Goal: Task Accomplishment & Management: Use online tool/utility

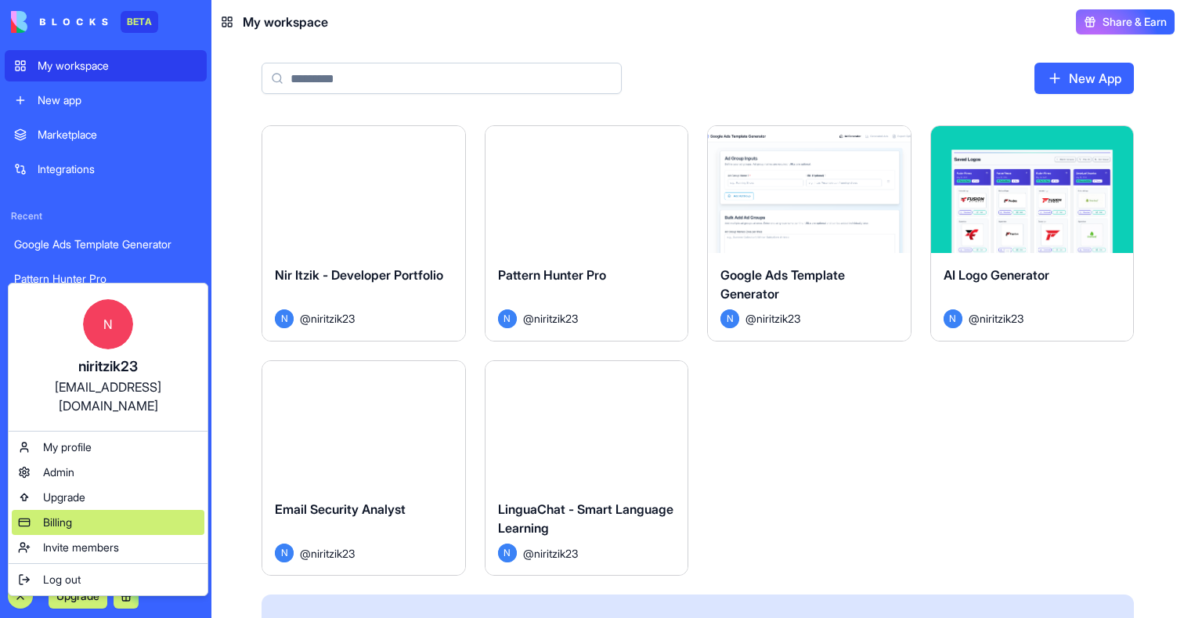
click at [72, 515] on span "Billing" at bounding box center [57, 523] width 29 height 16
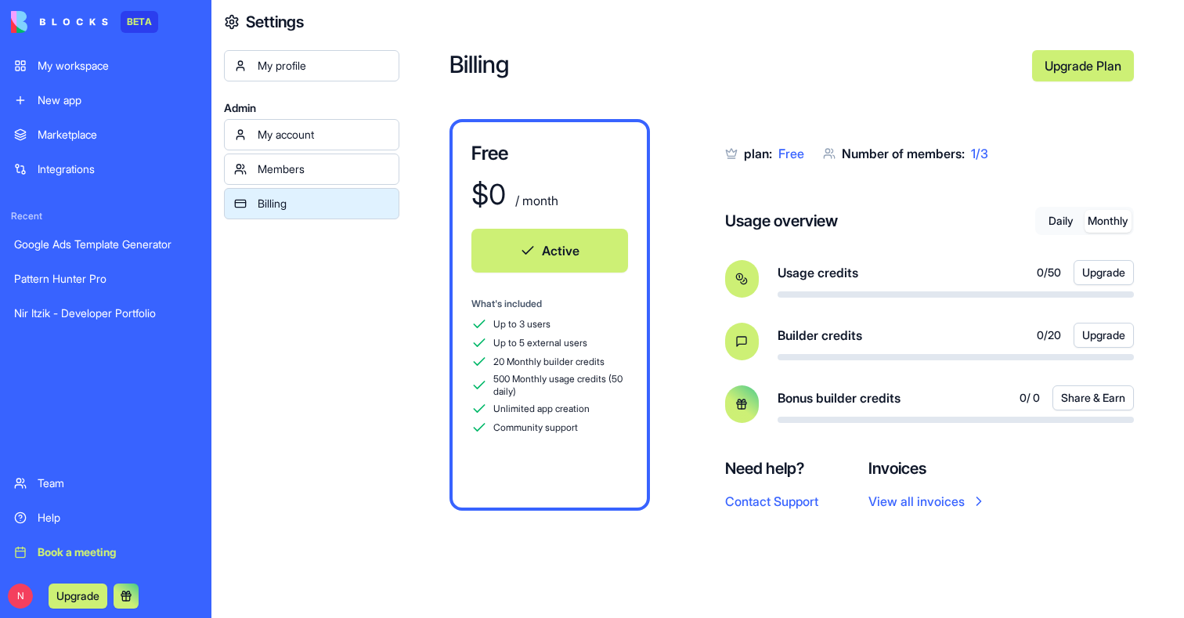
click at [1109, 214] on button "Monthly" at bounding box center [1108, 221] width 47 height 23
click at [1072, 222] on button "Daily" at bounding box center [1061, 221] width 47 height 23
click at [100, 61] on div "My workspace" at bounding box center [118, 66] width 160 height 16
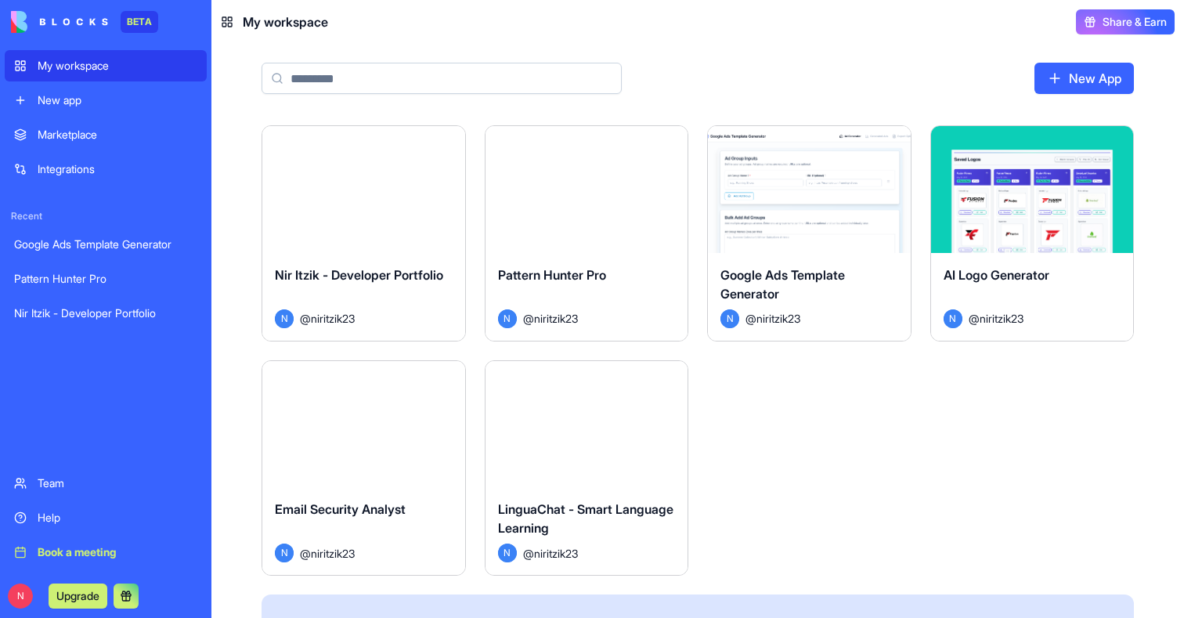
click at [389, 193] on button "Launch" at bounding box center [363, 189] width 117 height 31
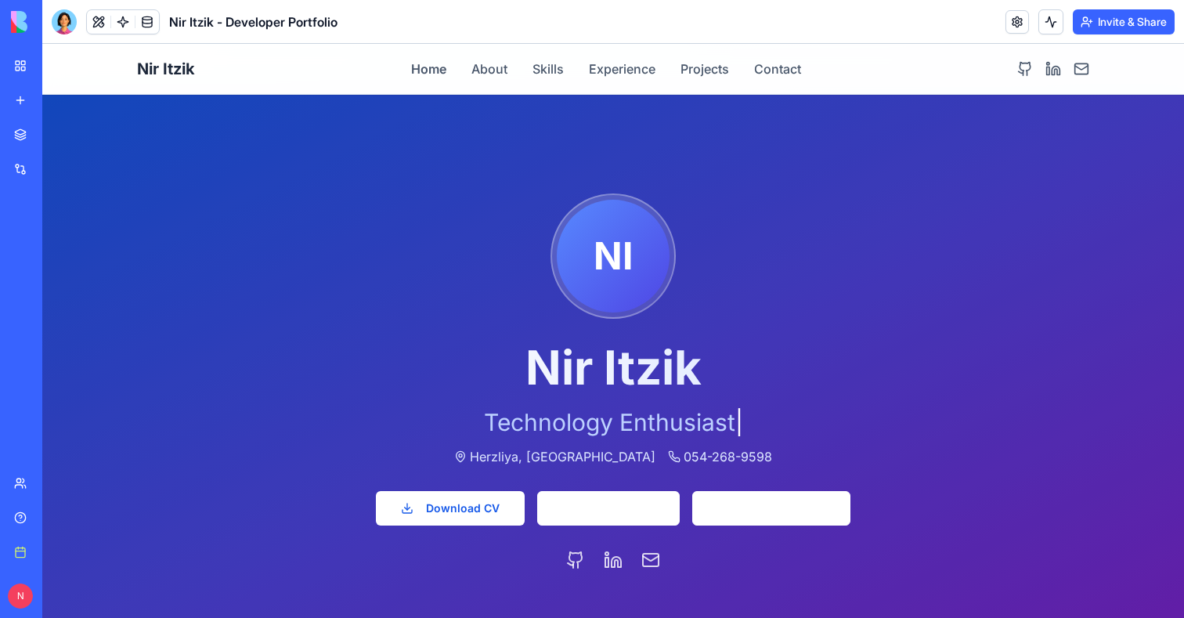
click at [13, 70] on link "My workspace" at bounding box center [36, 65] width 63 height 31
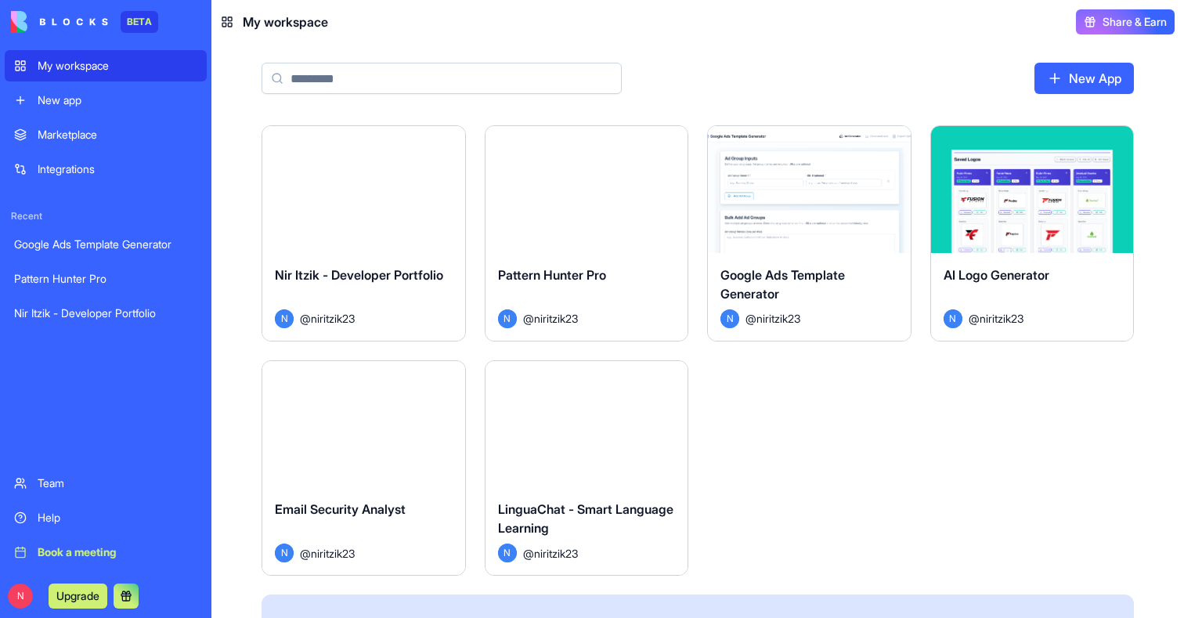
click at [625, 244] on div "Launch" at bounding box center [587, 189] width 203 height 127
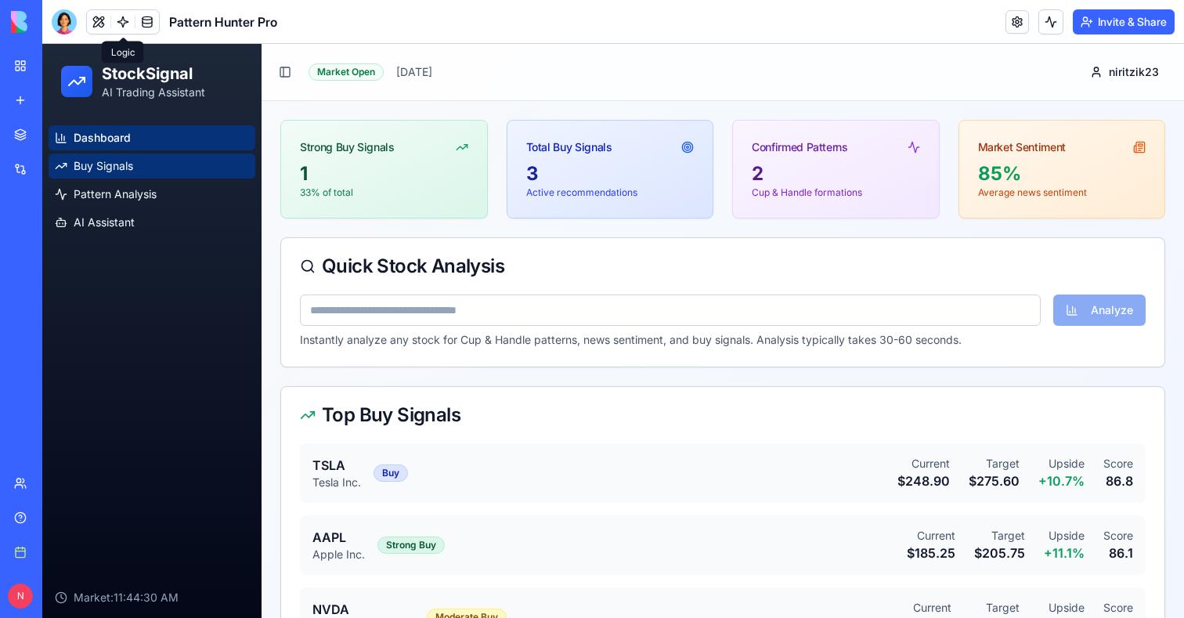
click at [114, 169] on span "Buy Signals" at bounding box center [104, 166] width 60 height 16
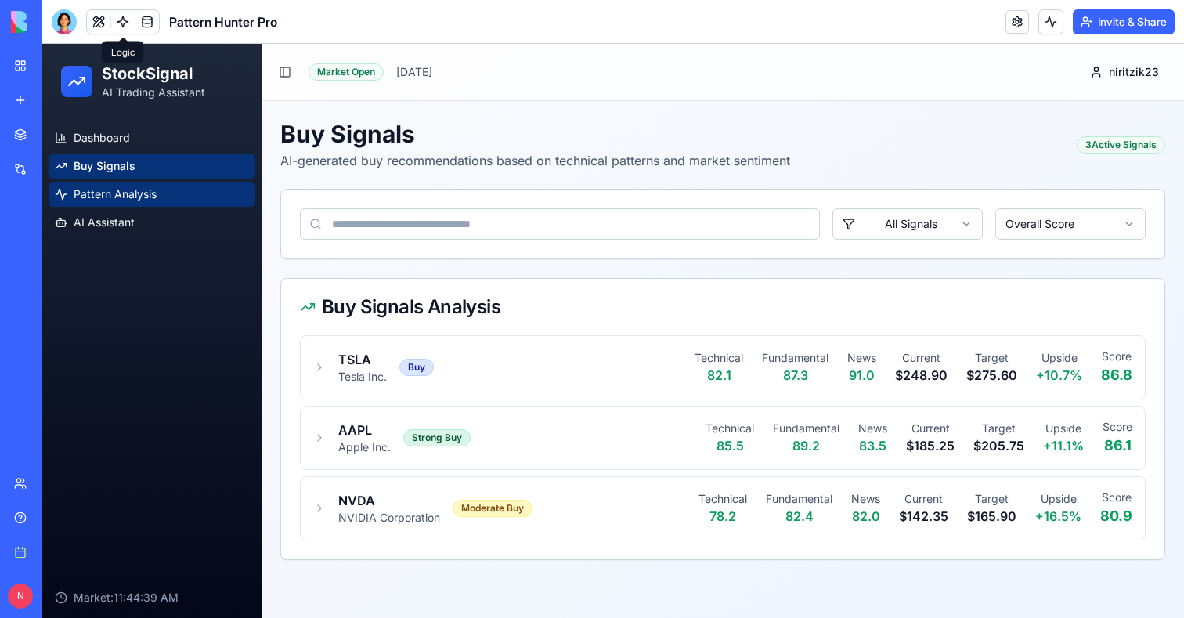
click at [114, 194] on span "Pattern Analysis" at bounding box center [115, 194] width 83 height 16
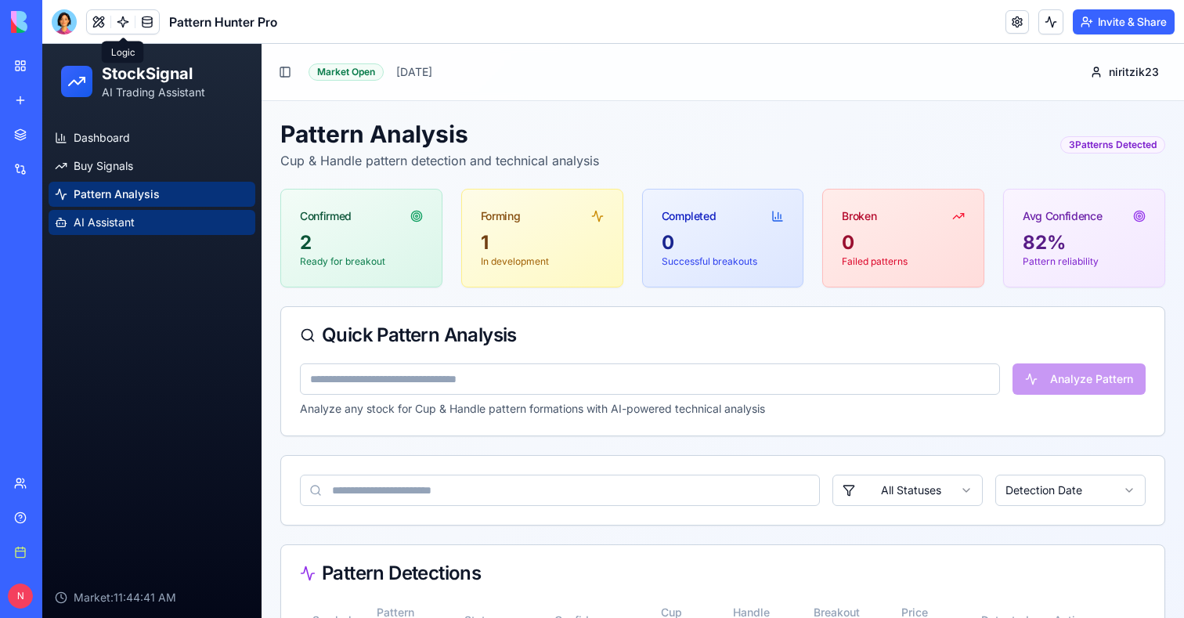
click at [115, 222] on span "AI Assistant" at bounding box center [104, 223] width 61 height 16
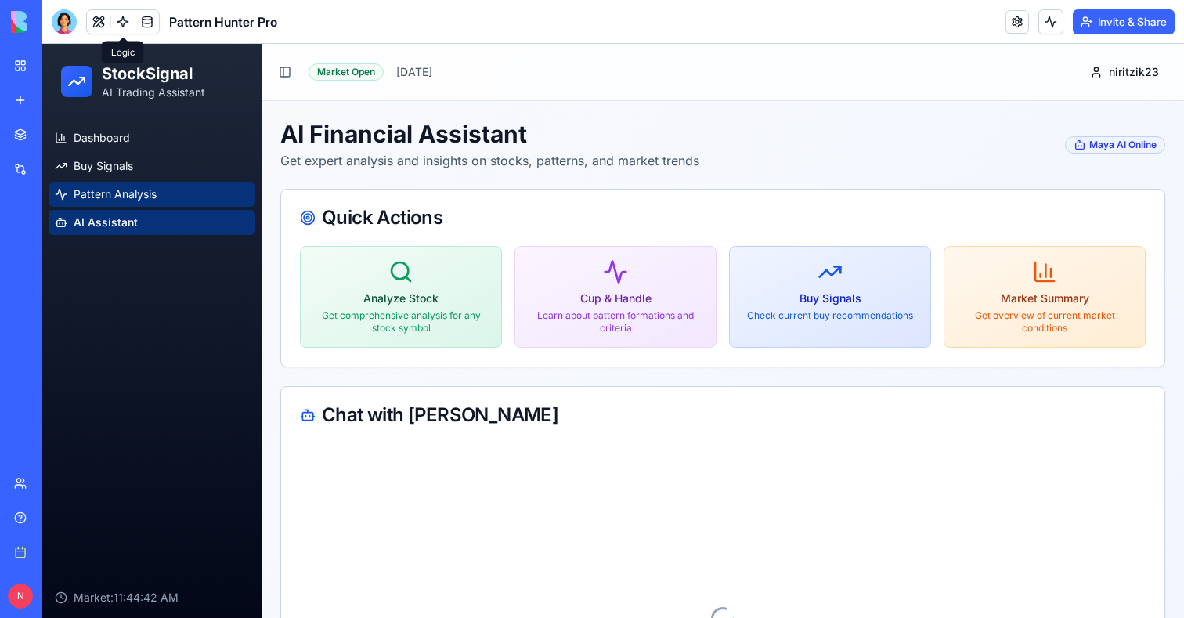
click at [126, 187] on span "Pattern Analysis" at bounding box center [115, 194] width 83 height 16
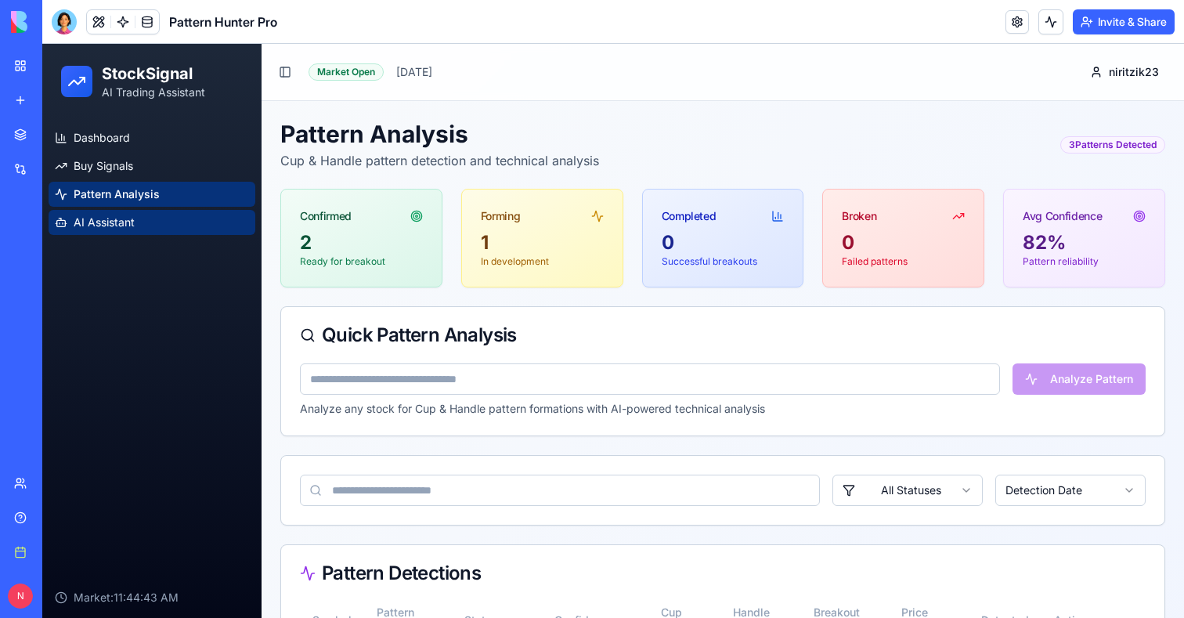
click at [110, 225] on span "AI Assistant" at bounding box center [104, 223] width 61 height 16
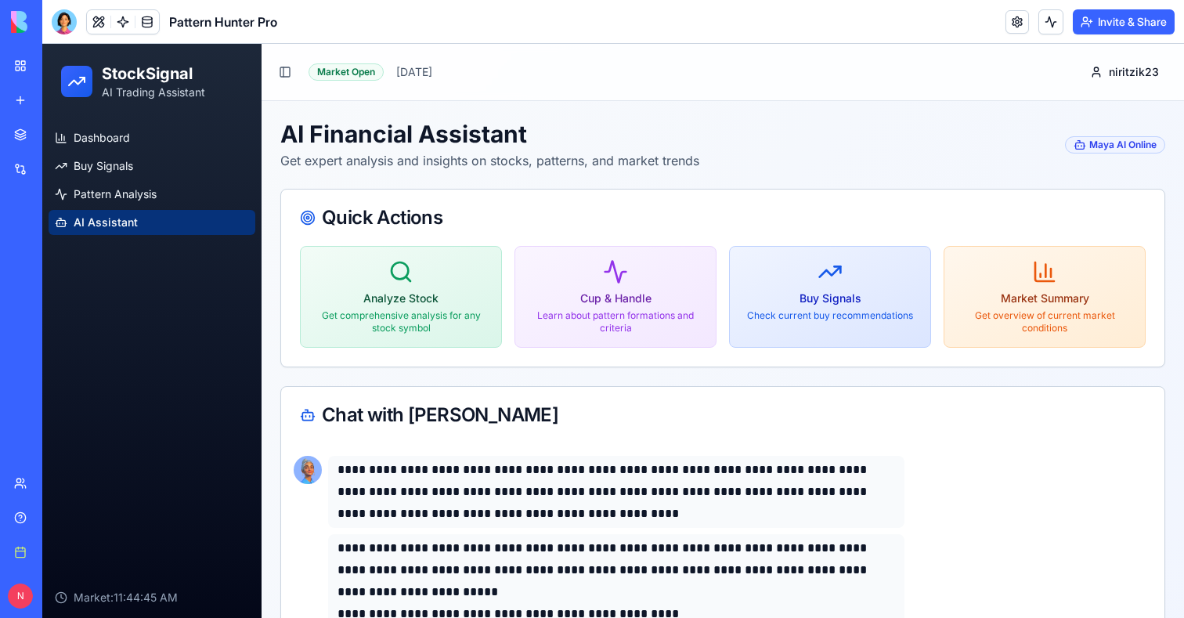
click at [24, 69] on link "My workspace" at bounding box center [36, 65] width 63 height 31
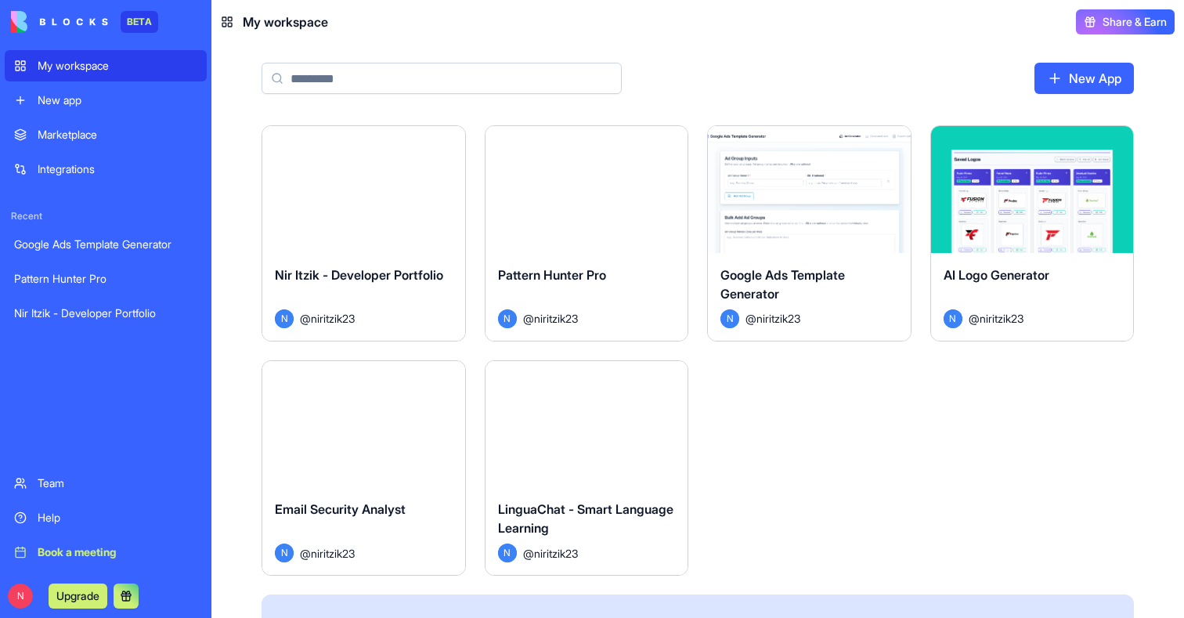
click at [849, 254] on div "Google Ads Template Generator N @ niritzik23" at bounding box center [809, 297] width 203 height 88
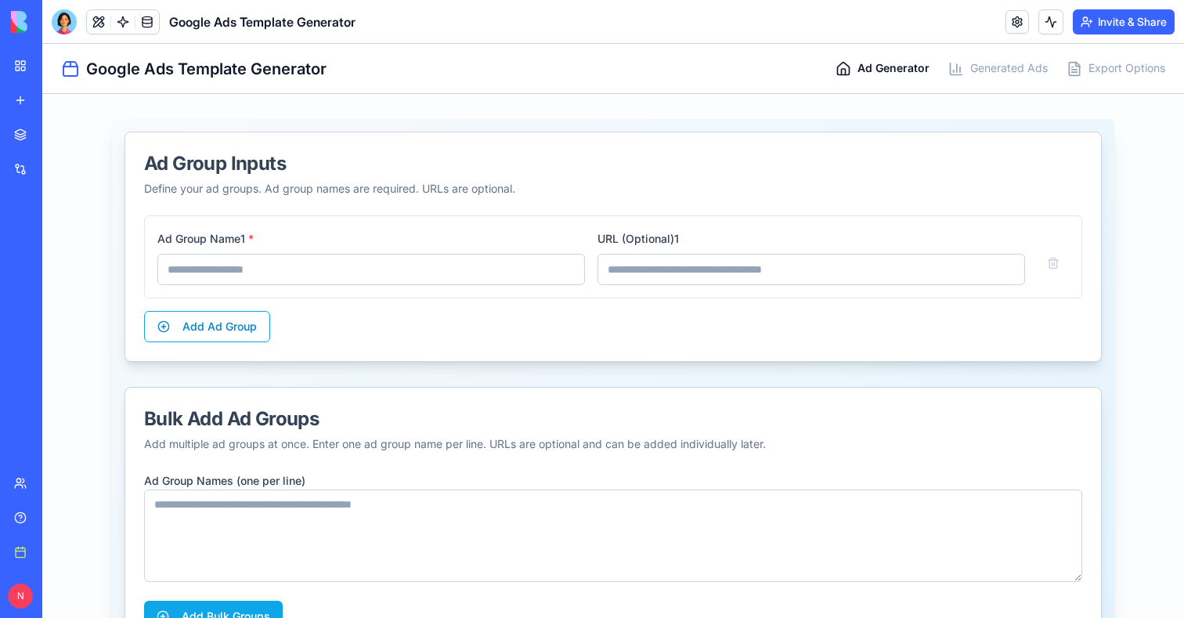
click at [20, 54] on link "My workspace" at bounding box center [36, 65] width 63 height 31
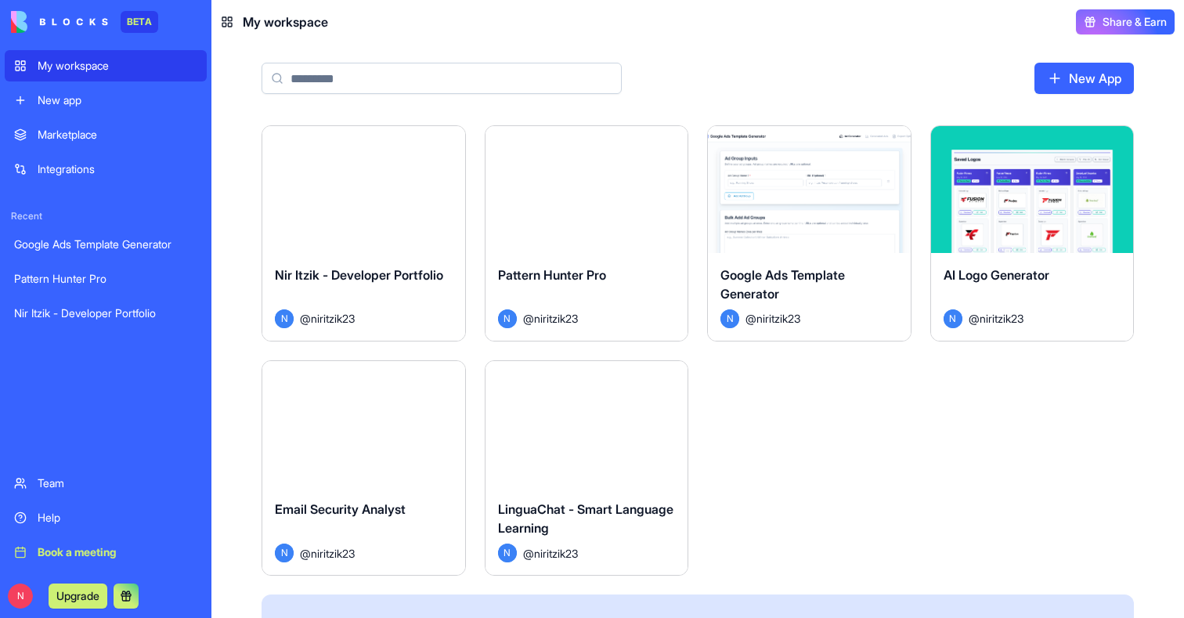
click at [595, 428] on button "Launch" at bounding box center [586, 423] width 117 height 31
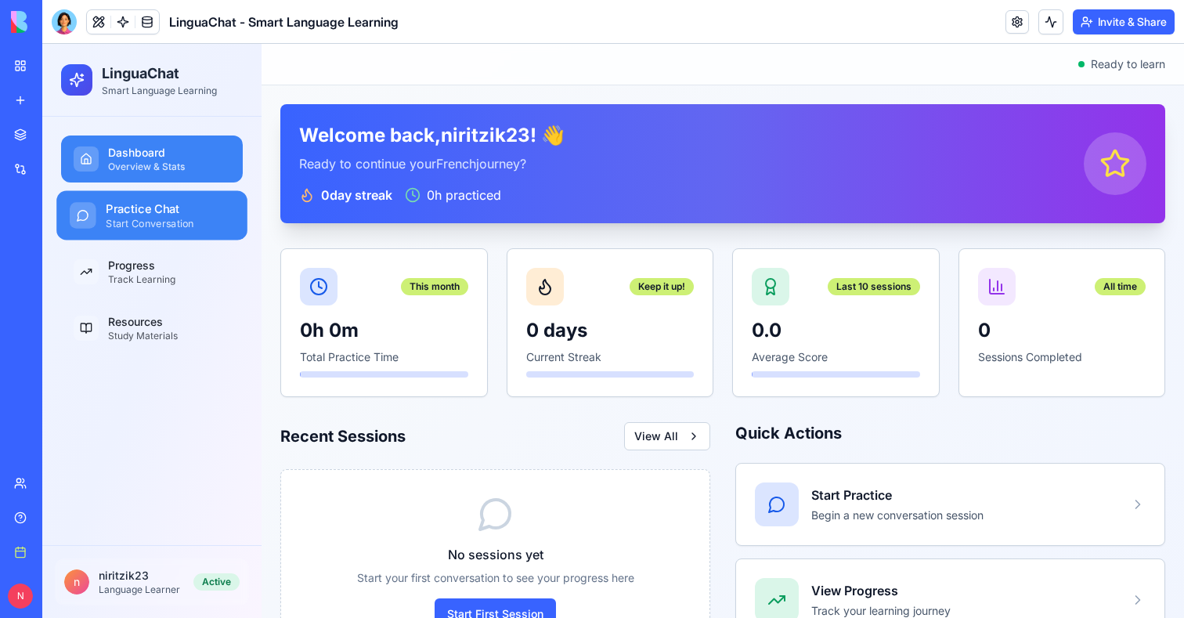
click at [146, 224] on div "Start Conversation" at bounding box center [170, 223] width 128 height 13
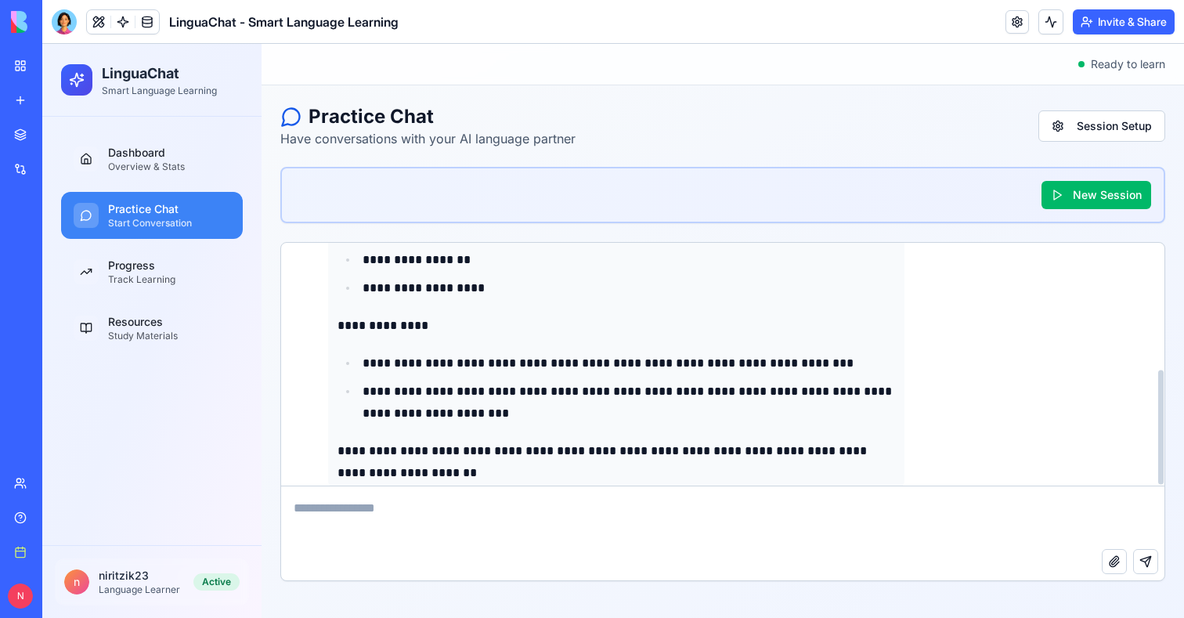
scroll to position [268, 0]
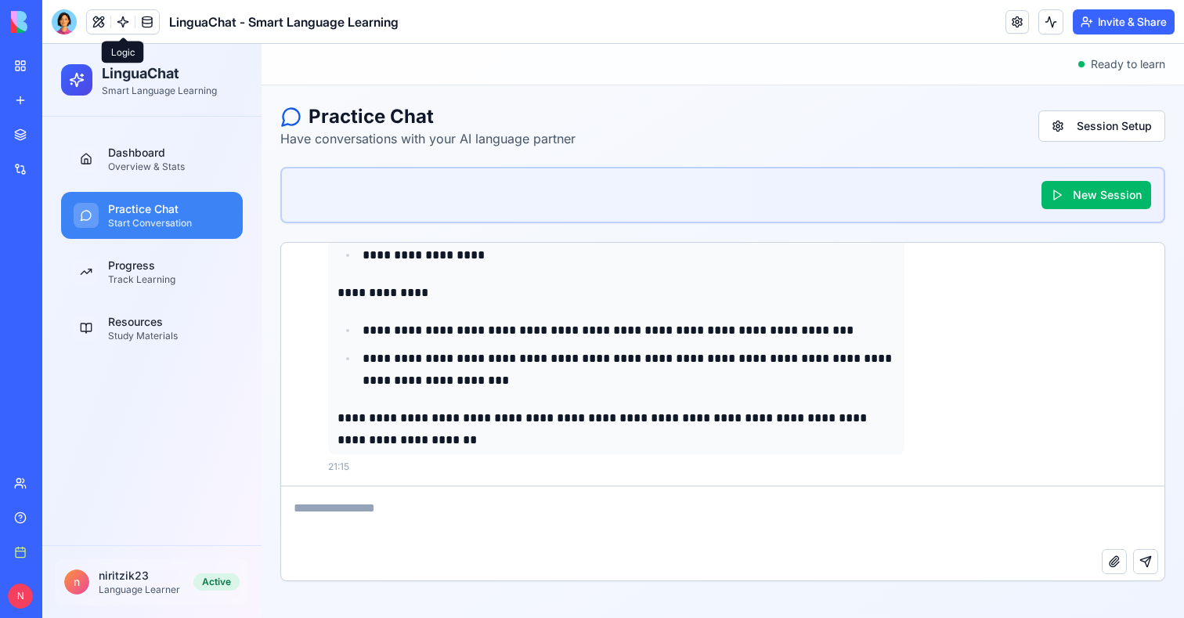
click at [116, 22] on link at bounding box center [122, 21] width 23 height 23
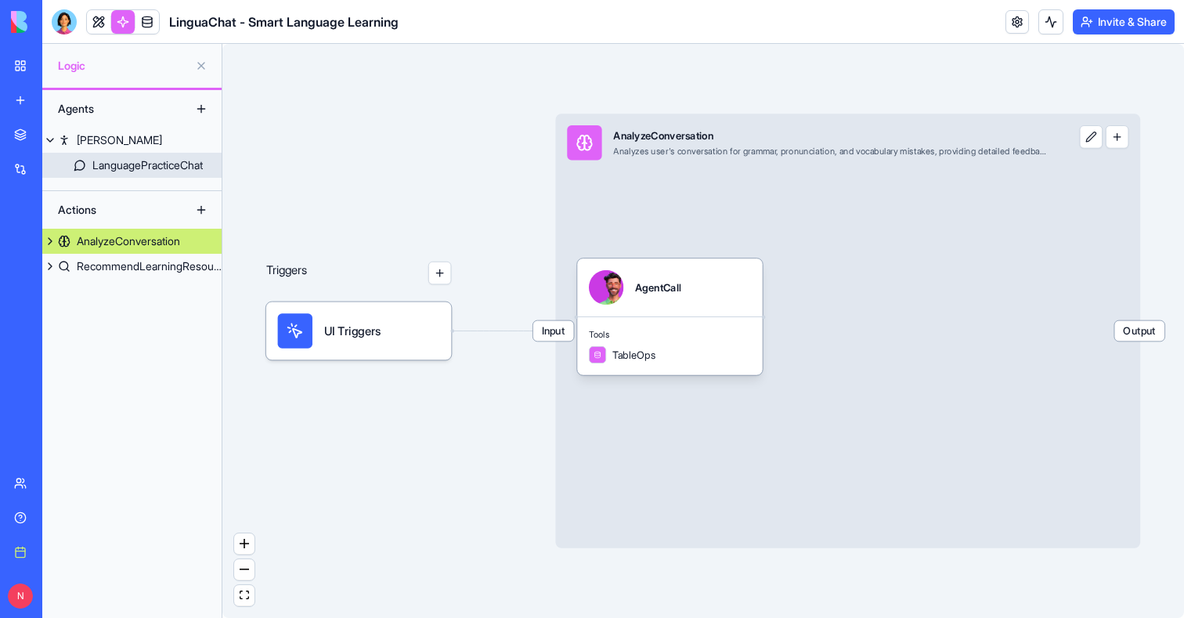
click at [132, 163] on div "LanguagePracticeChat" at bounding box center [147, 165] width 110 height 16
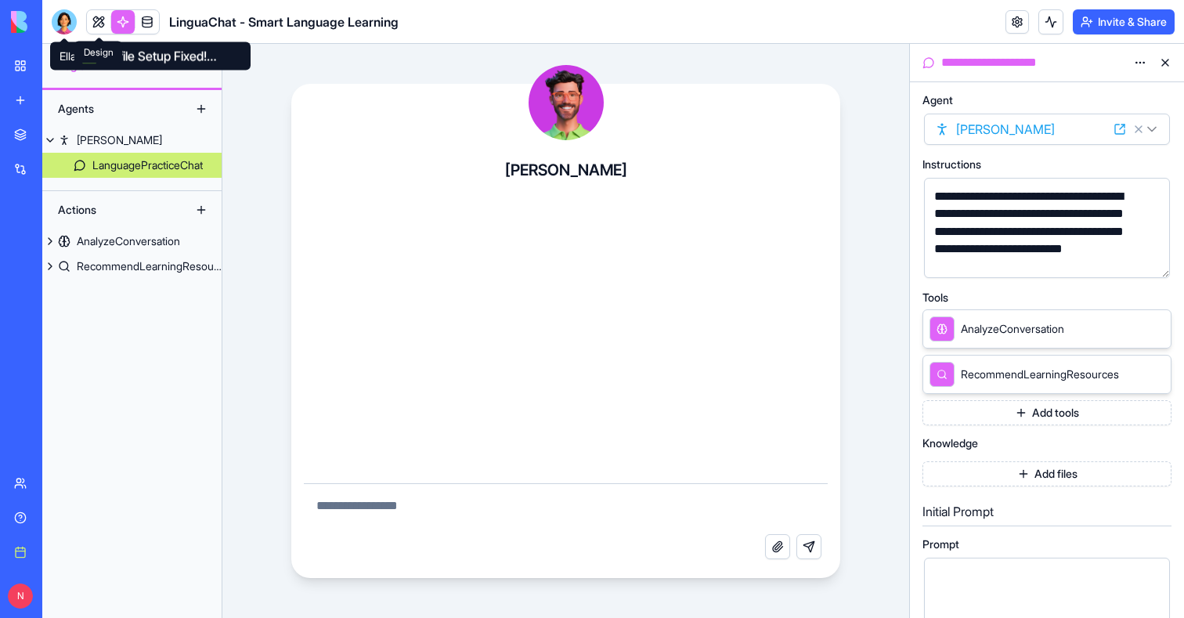
click at [93, 15] on link at bounding box center [98, 21] width 23 height 23
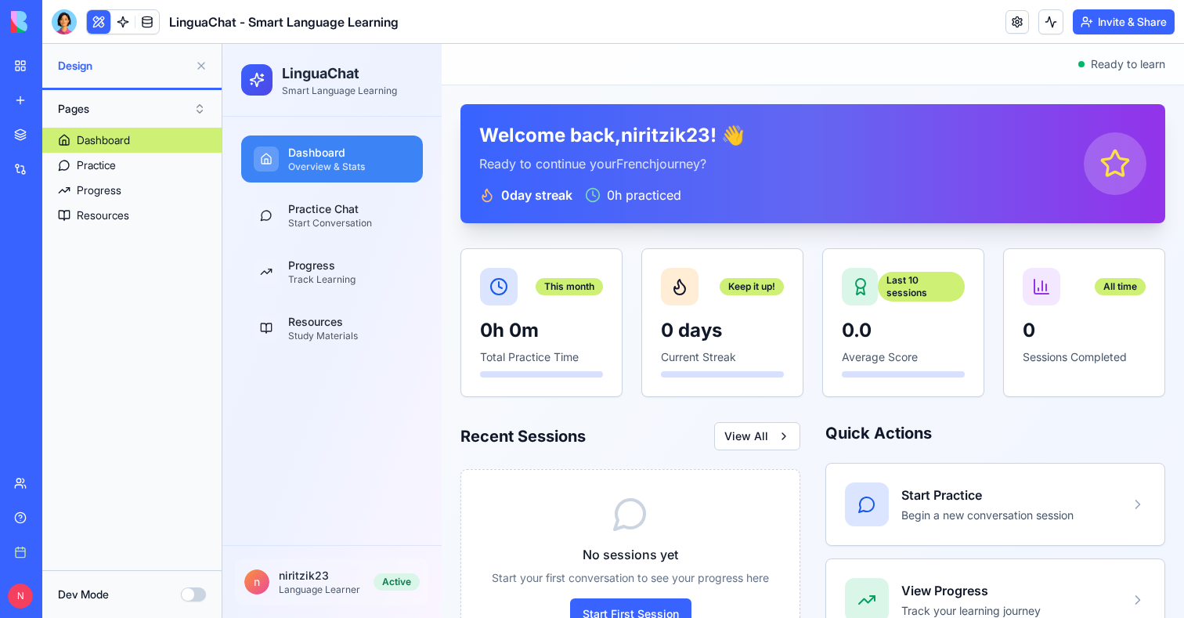
click at [198, 66] on button at bounding box center [201, 65] width 25 height 25
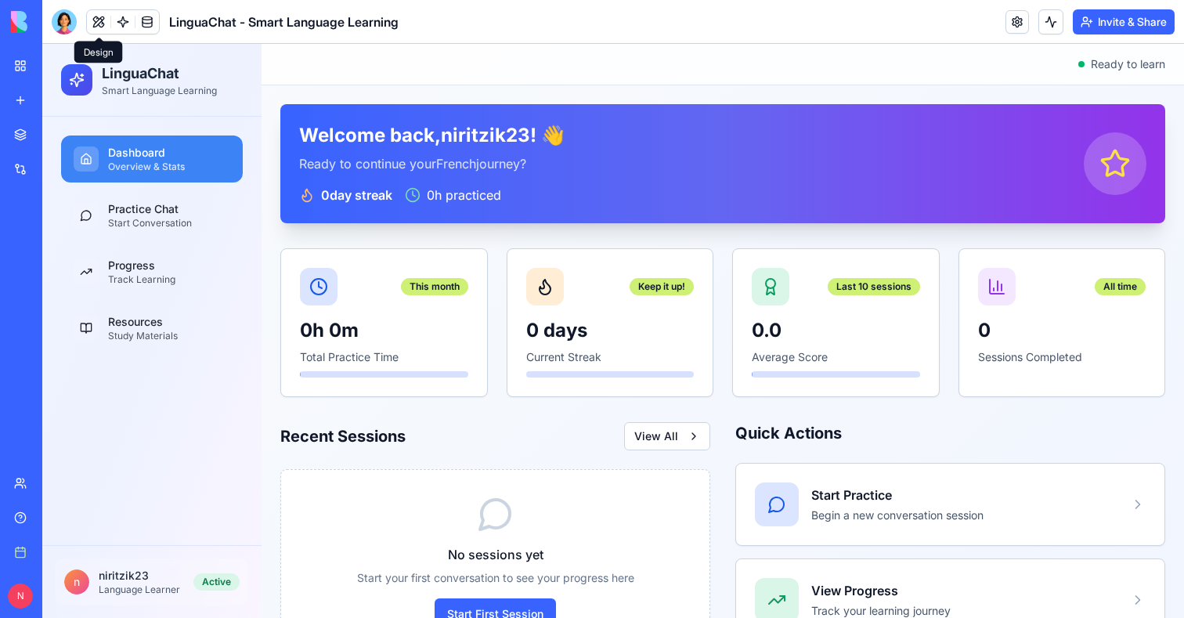
click at [23, 68] on link "My workspace" at bounding box center [36, 65] width 63 height 31
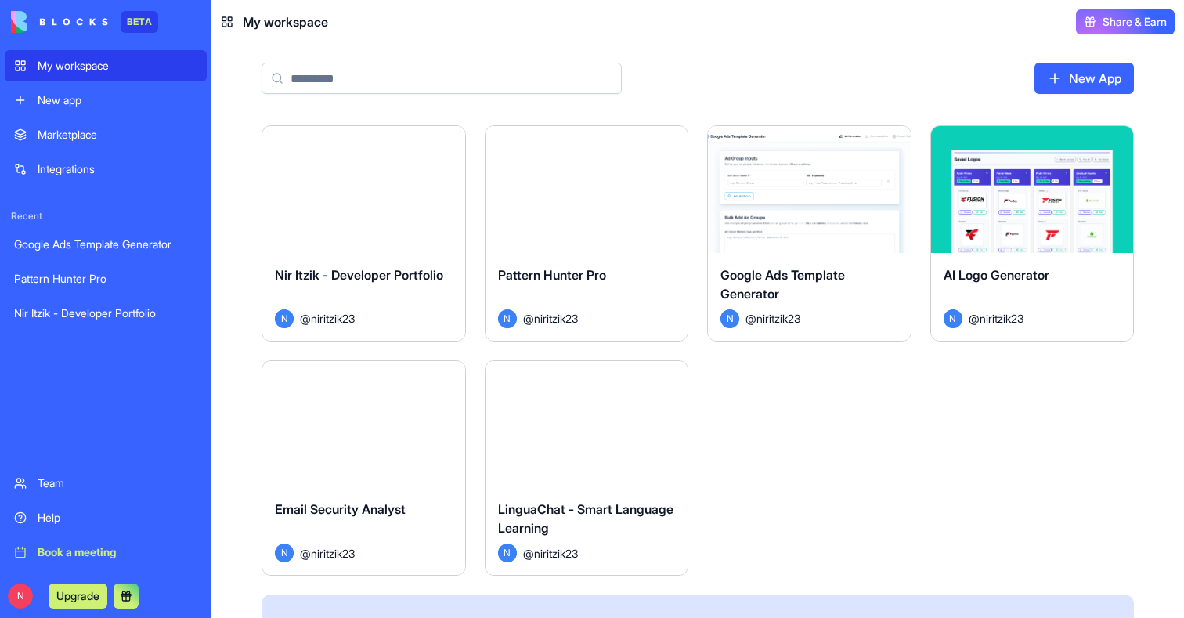
click at [418, 411] on button "Launch" at bounding box center [363, 423] width 117 height 31
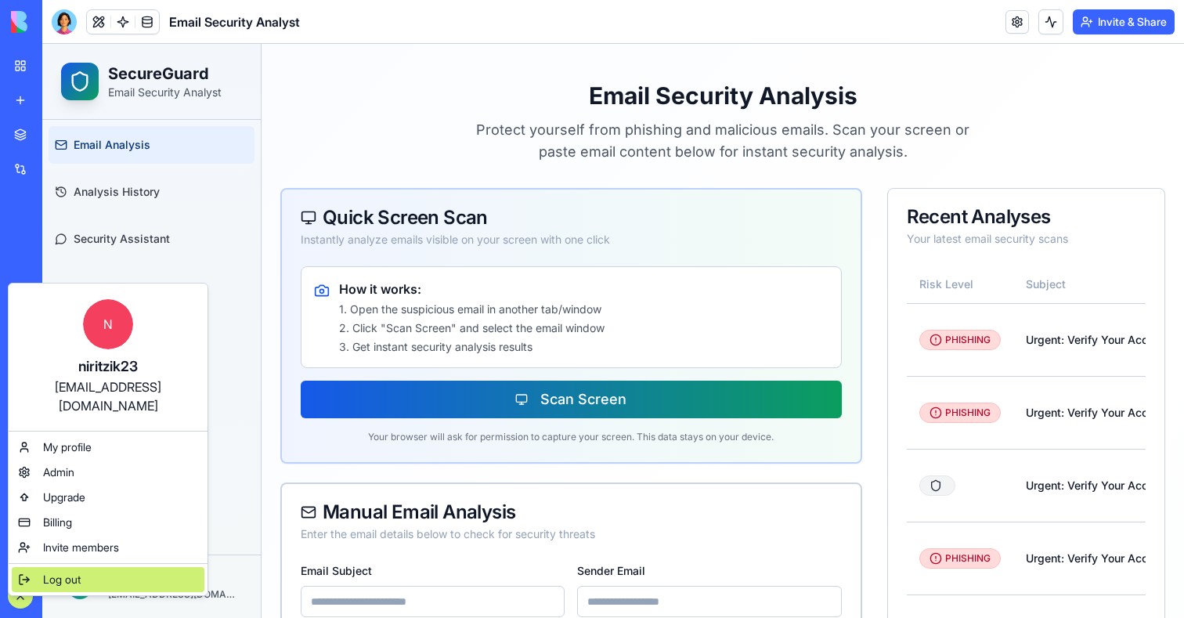
click at [52, 569] on div "Log out" at bounding box center [108, 579] width 193 height 25
